Goal: Information Seeking & Learning: Learn about a topic

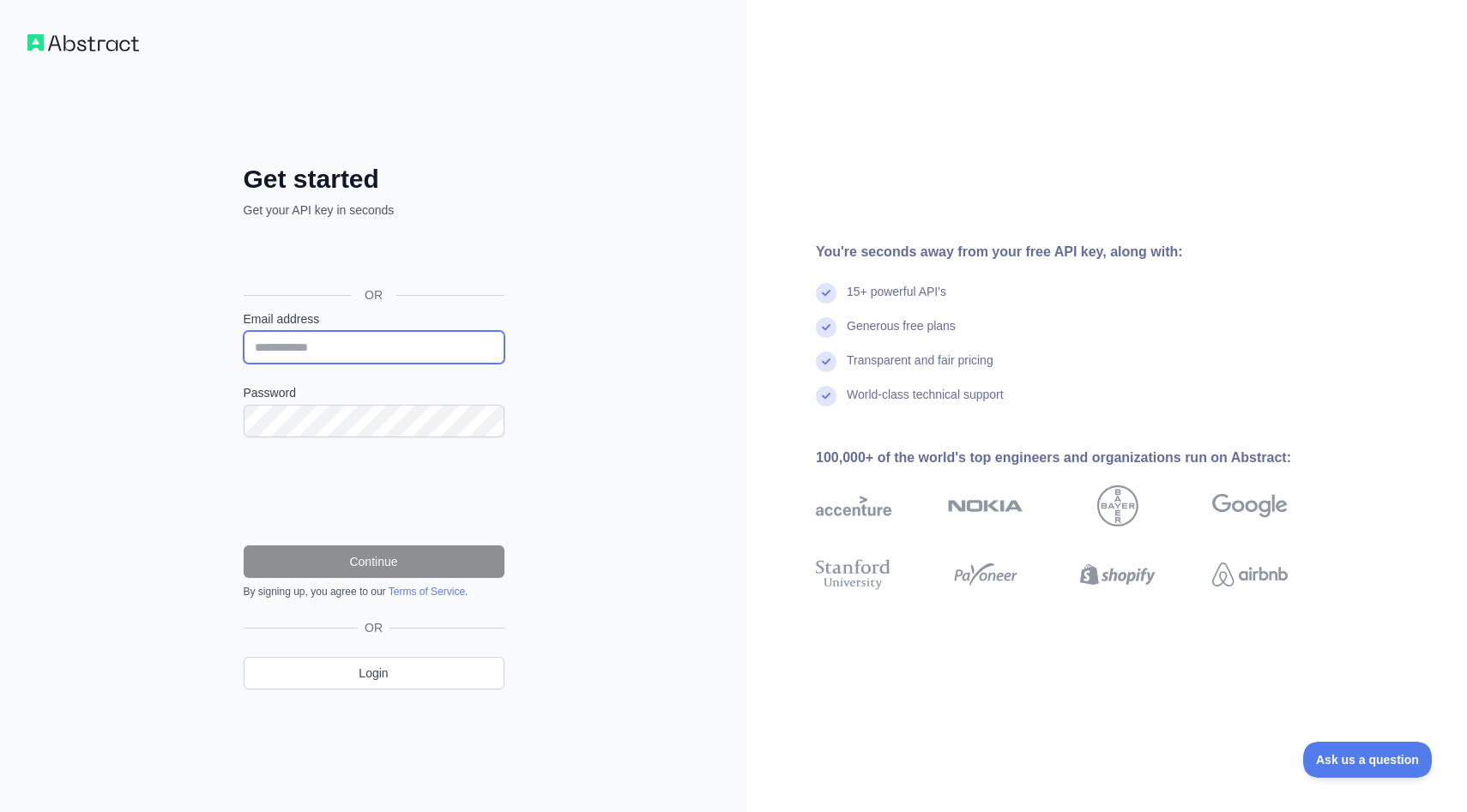
click at [307, 352] on input "Email address" at bounding box center [374, 347] width 261 height 33
type input "**********"
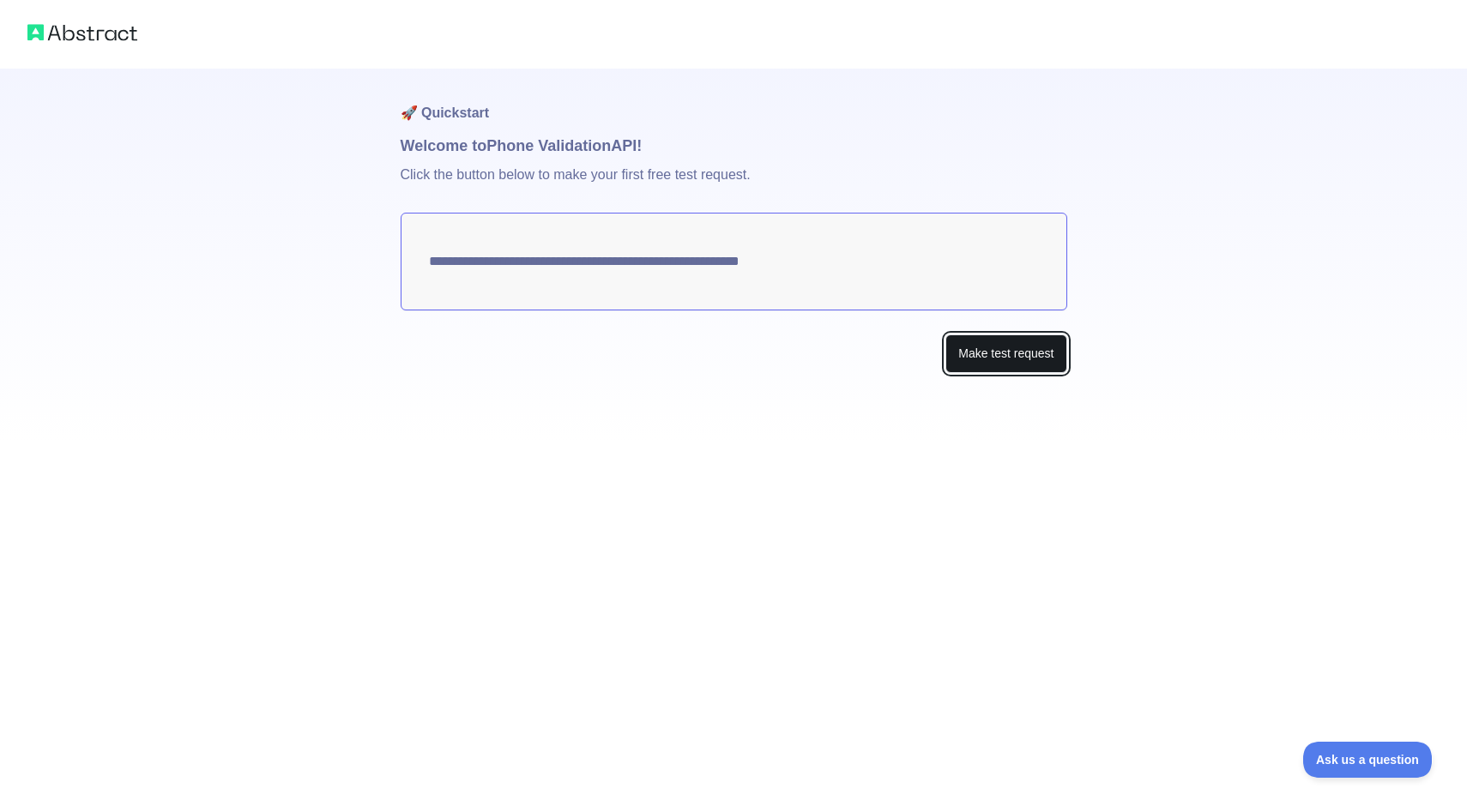
click at [983, 355] on button "Make test request" at bounding box center [1006, 354] width 121 height 39
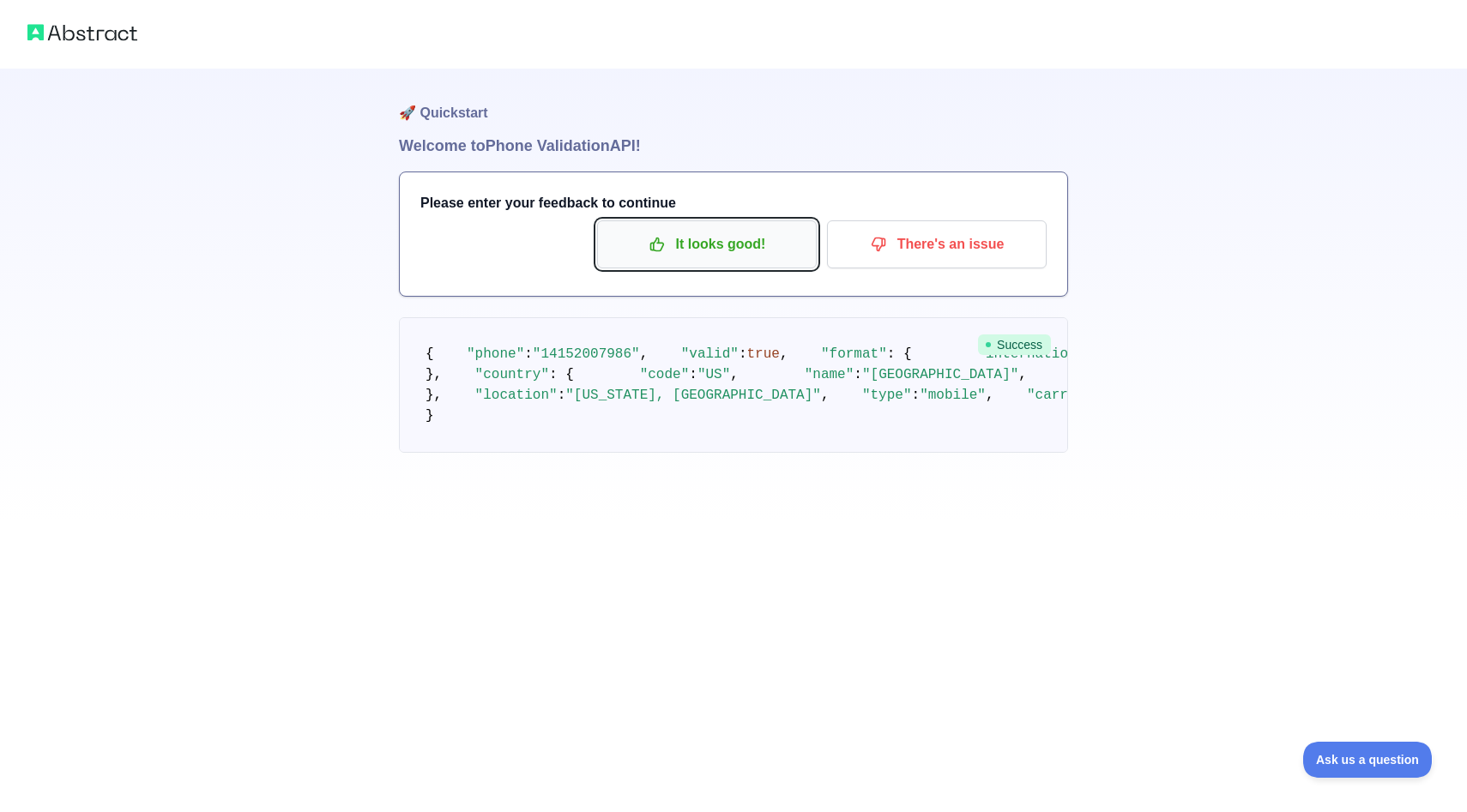
click at [745, 246] on p "It looks good!" at bounding box center [708, 244] width 194 height 29
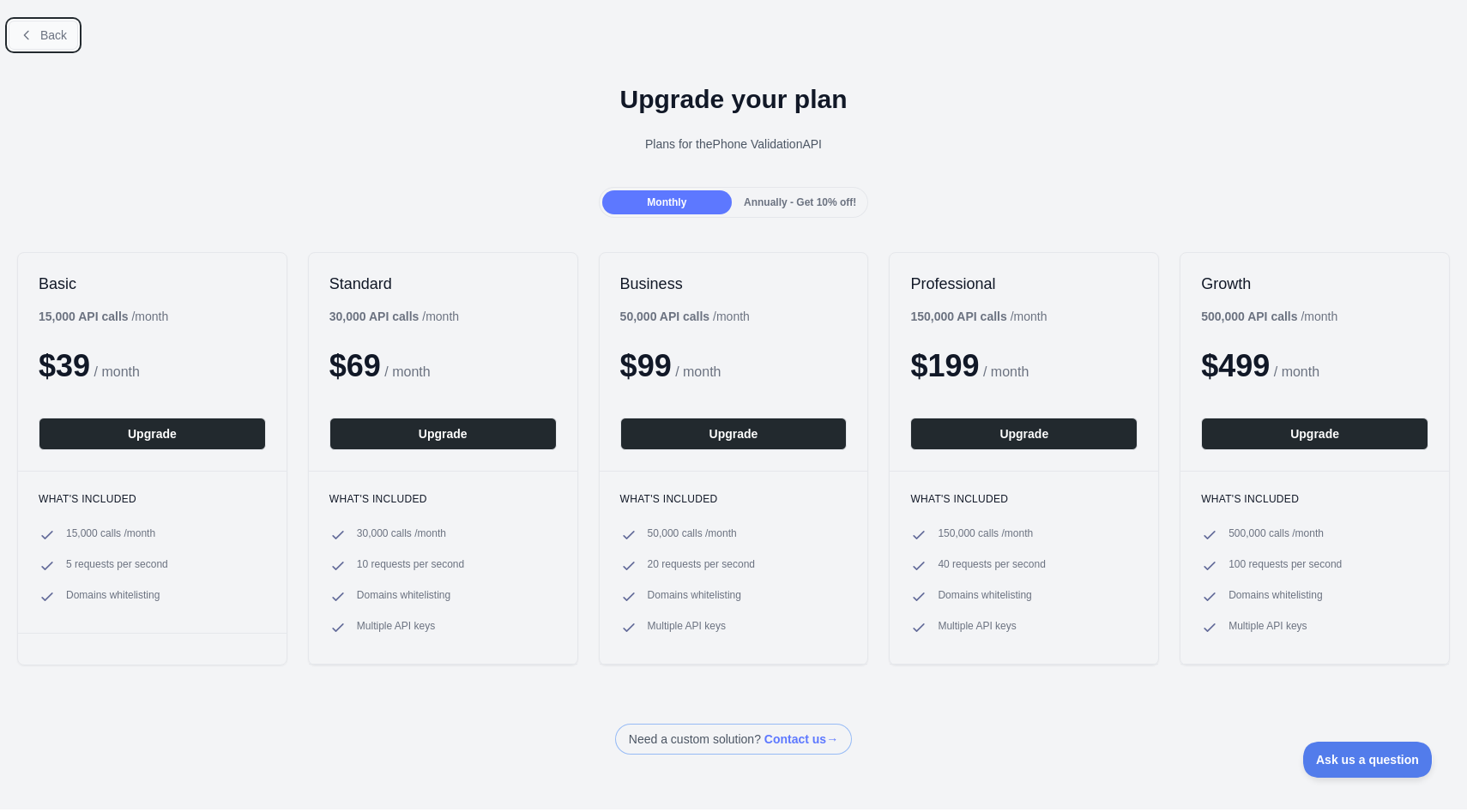
click at [16, 34] on button "Back" at bounding box center [43, 35] width 70 height 29
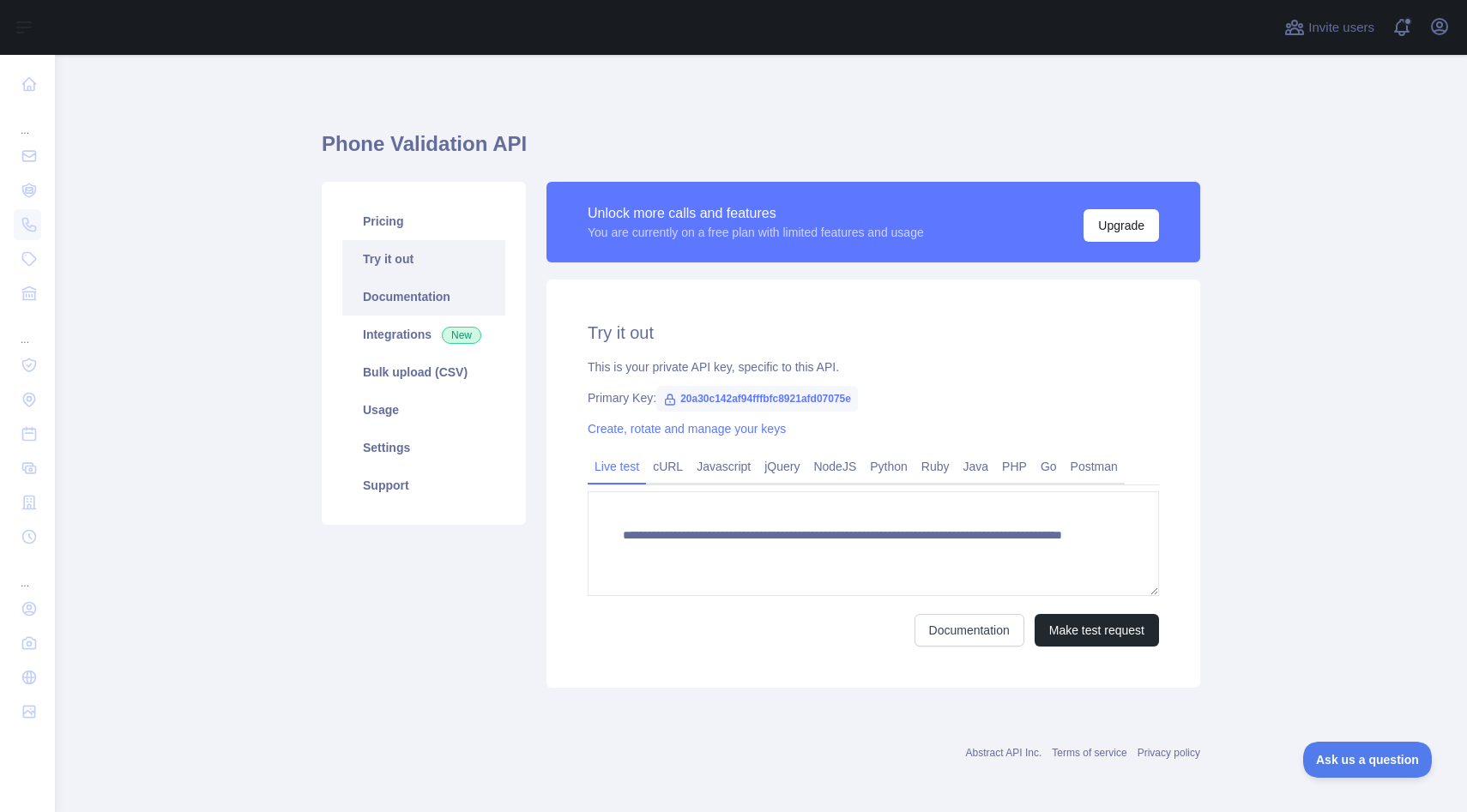
click at [380, 302] on link "Documentation" at bounding box center [424, 297] width 163 height 38
